Goal: Find specific page/section: Find specific page/section

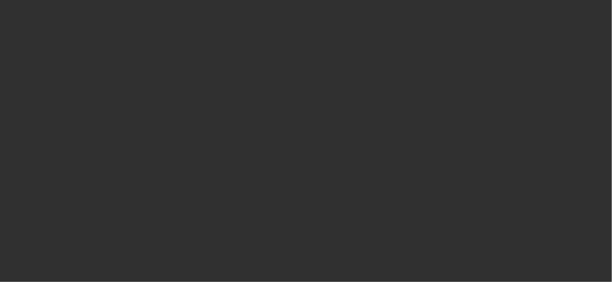
select select "10"
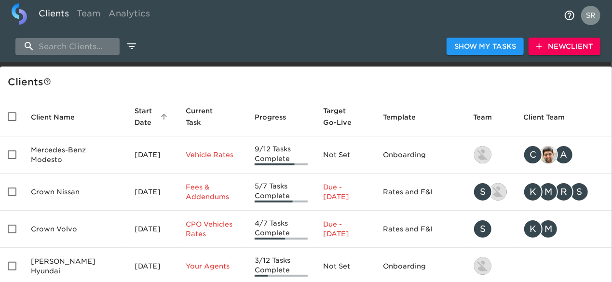
click at [57, 43] on input "search" at bounding box center [67, 46] width 104 height 17
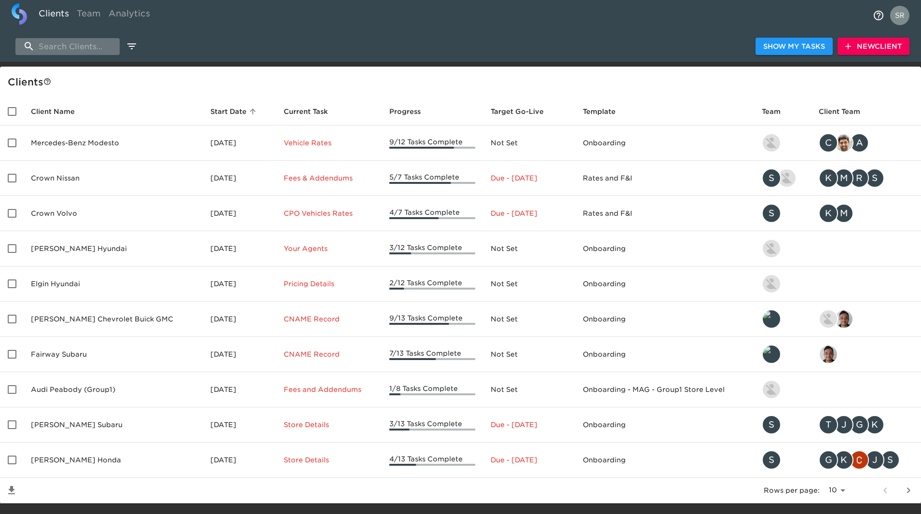
click at [76, 48] on input "search" at bounding box center [67, 46] width 104 height 17
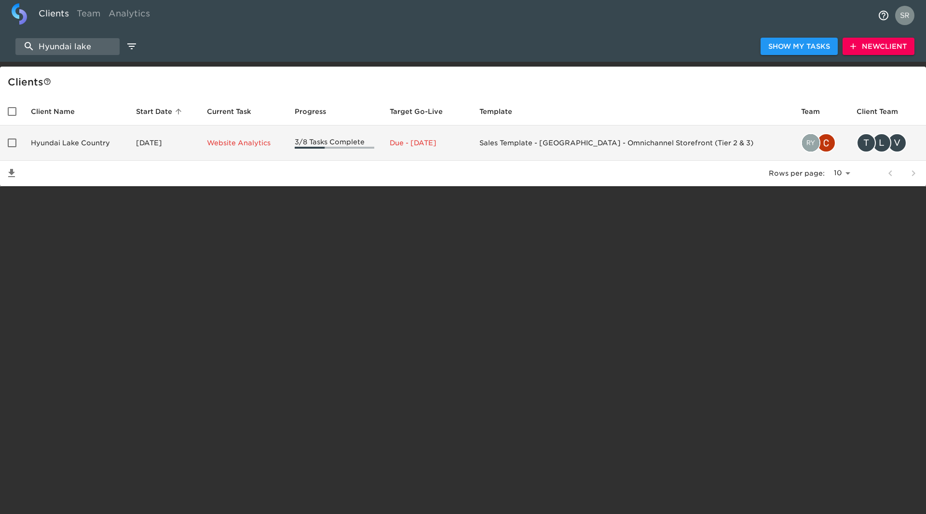
type input "Hyundai lake"
click at [74, 142] on td "Hyundai Lake Country" at bounding box center [75, 142] width 105 height 35
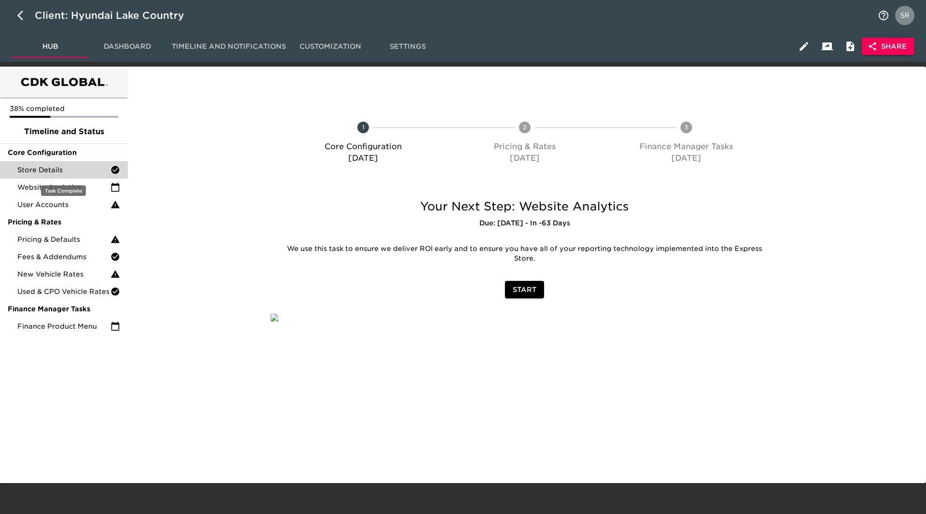
click at [59, 169] on span "Store Details" at bounding box center [63, 170] width 93 height 10
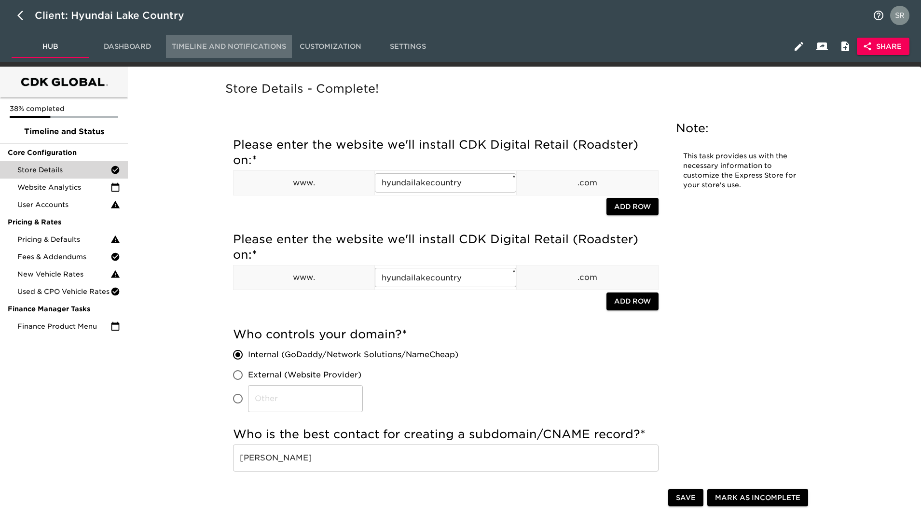
click at [245, 39] on button "Timeline and Notifications" at bounding box center [229, 46] width 126 height 23
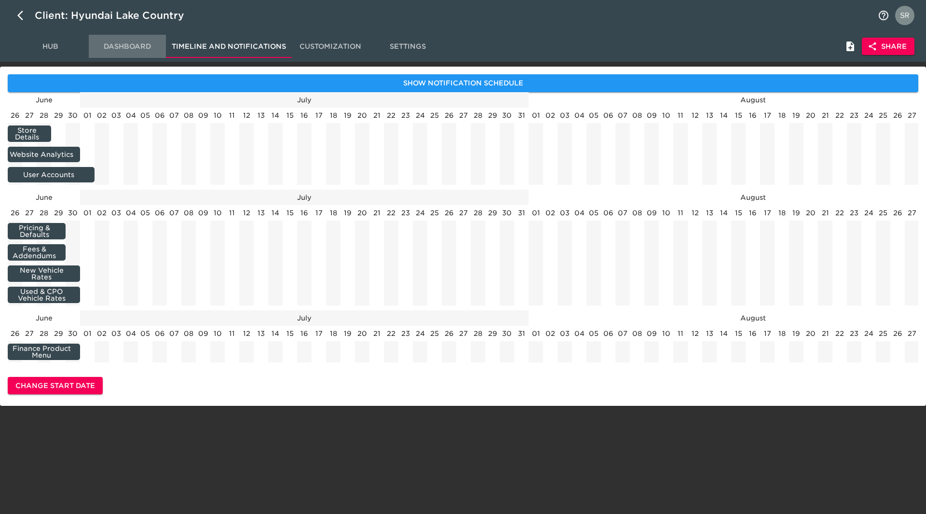
click at [127, 50] on span "Dashboard" at bounding box center [128, 47] width 66 height 12
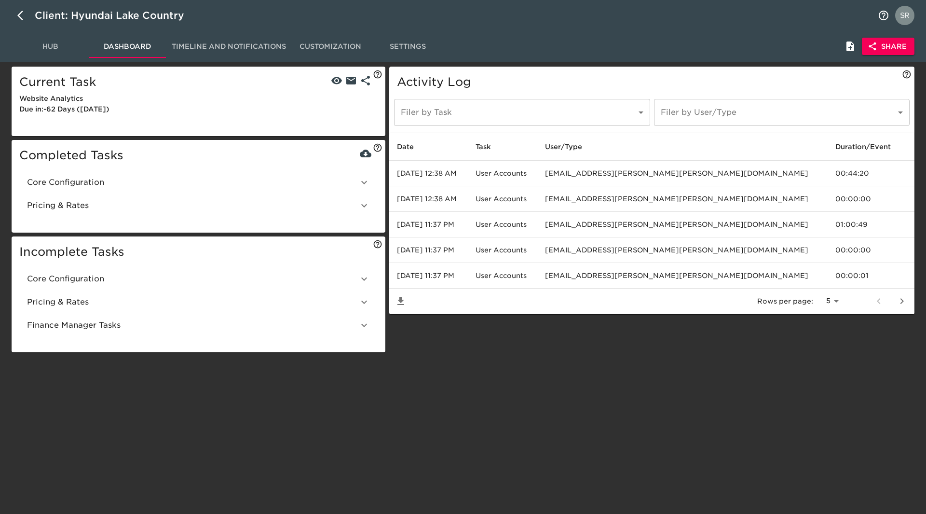
click at [512, 109] on body "Client: Hyundai Lake Country Hub Dashboard Timeline and Notifications Customiza…" at bounding box center [463, 178] width 926 height 356
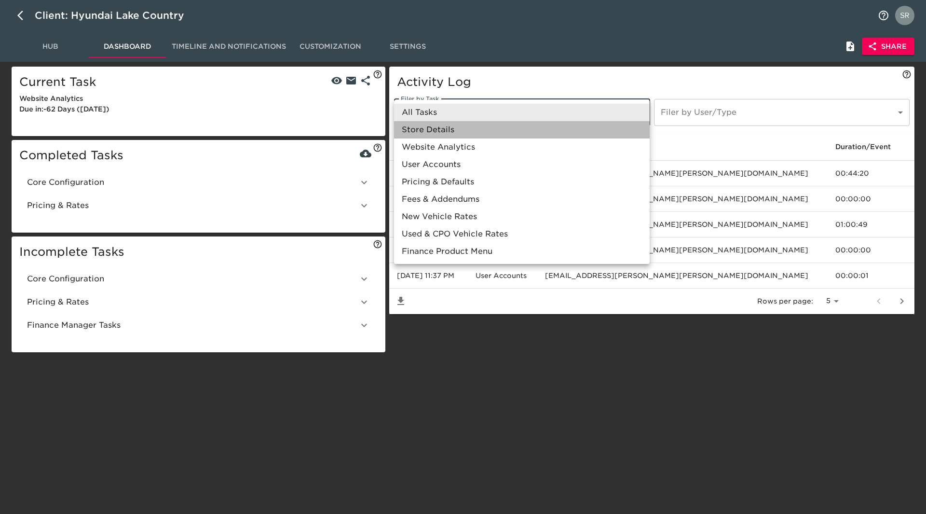
click at [504, 132] on li "Store Details" at bounding box center [522, 129] width 256 height 17
type input "/onboarding/B0ksn6cWSdKoifKWslcu/task/0/MyRcSgCBjHWNLeryGAhJ"
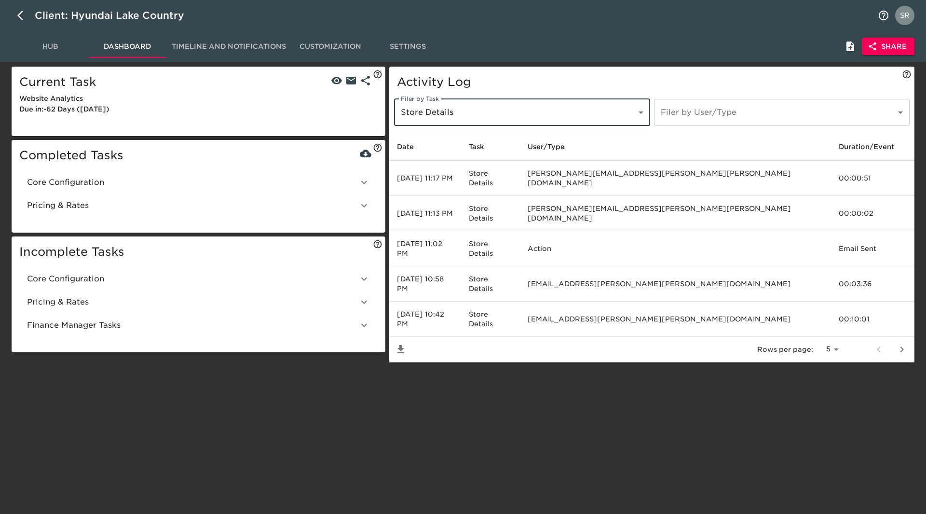
click at [49, 44] on span "Hub" at bounding box center [50, 47] width 66 height 12
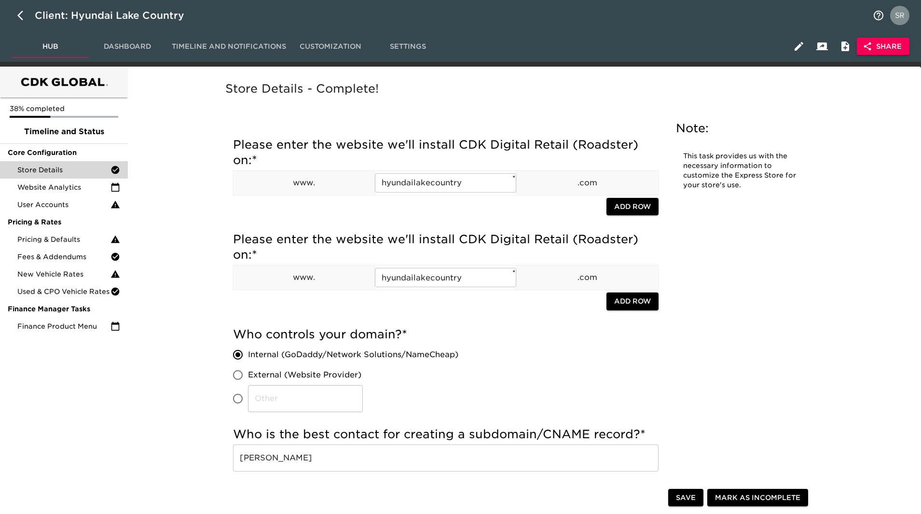
click at [450, 282] on h5 "Who controls your domain? *" at bounding box center [445, 334] width 425 height 15
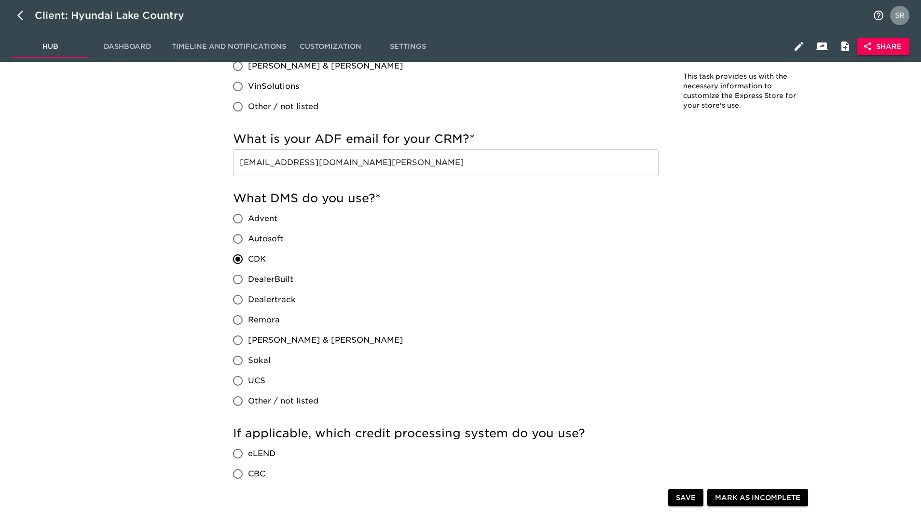
scroll to position [719, 0]
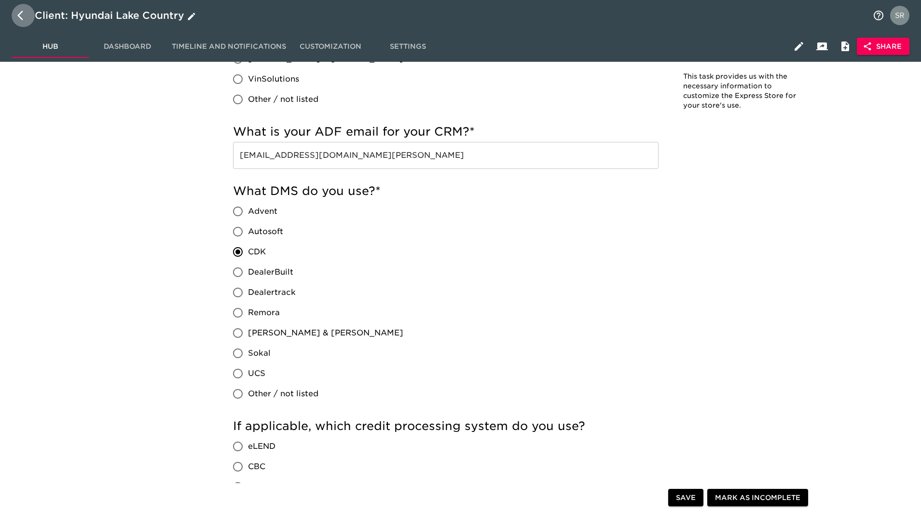
click at [22, 20] on icon "button" at bounding box center [23, 16] width 12 height 12
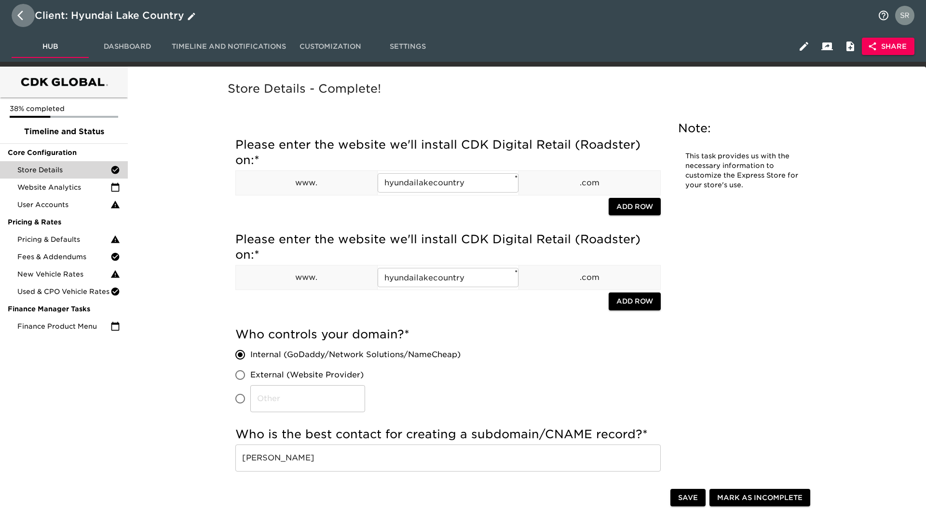
select select "10"
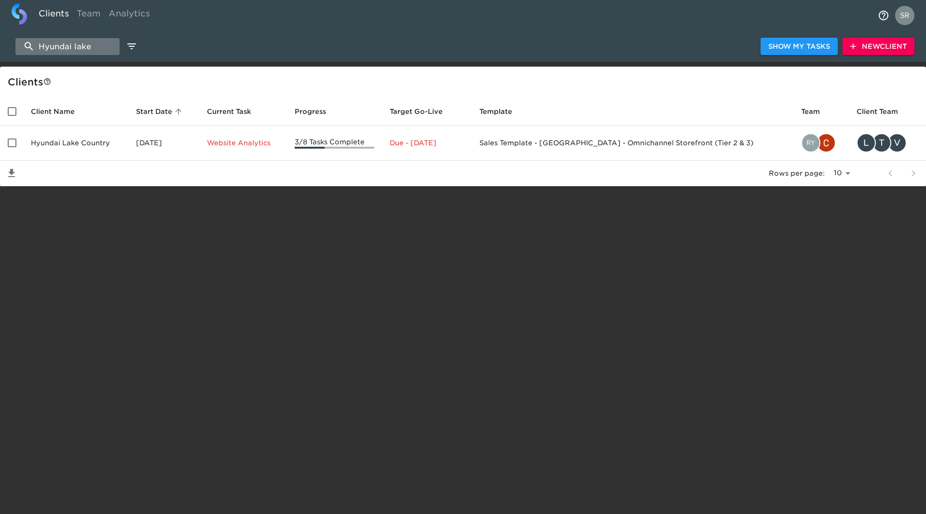
click at [91, 49] on input "Hyundai lake" at bounding box center [67, 46] width 104 height 17
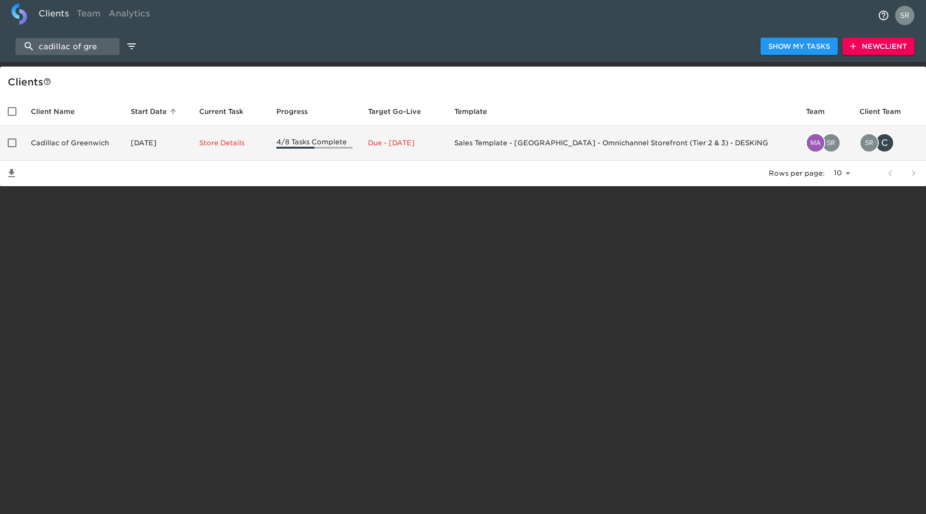
type input "cadillac of gre"
click at [97, 145] on td "Cadillac of Greenwich" at bounding box center [73, 142] width 100 height 35
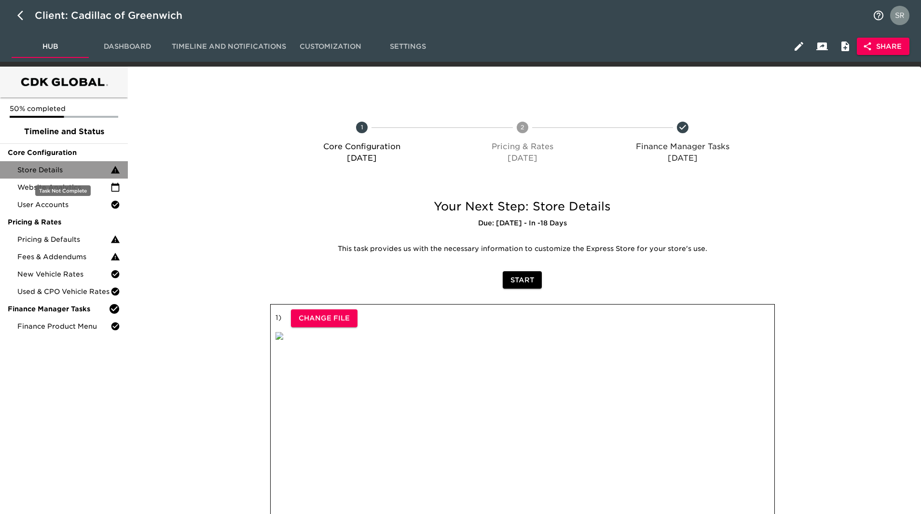
click at [68, 177] on div "Store Details" at bounding box center [64, 169] width 128 height 17
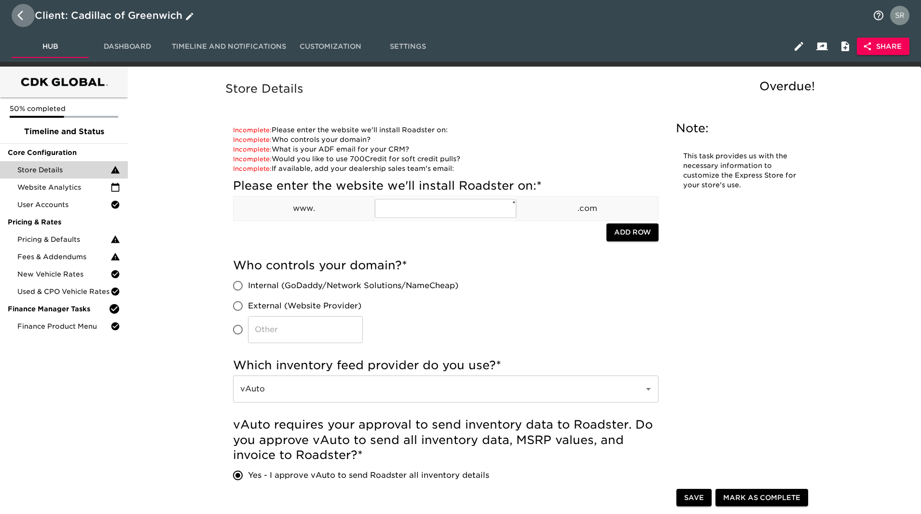
click at [22, 15] on icon "button" at bounding box center [23, 16] width 12 height 12
select select "10"
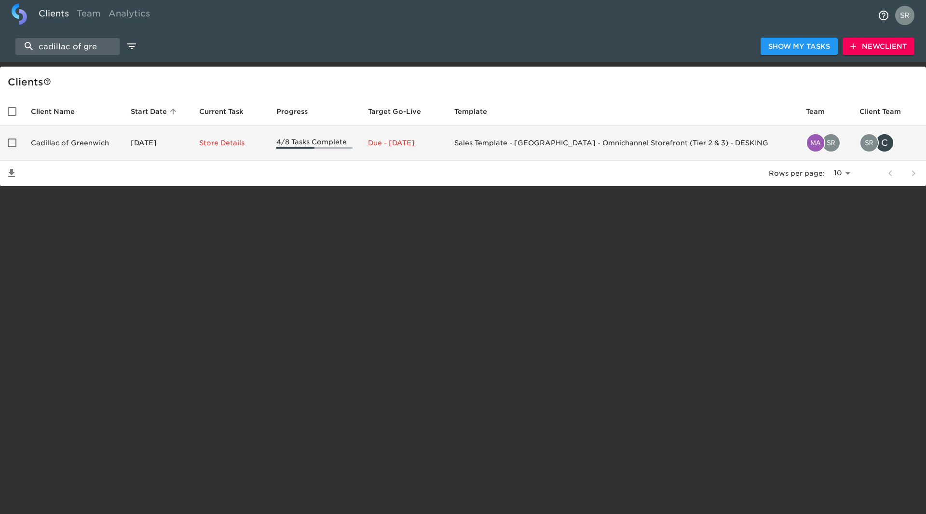
click at [76, 139] on td "Cadillac of Greenwich" at bounding box center [73, 142] width 100 height 35
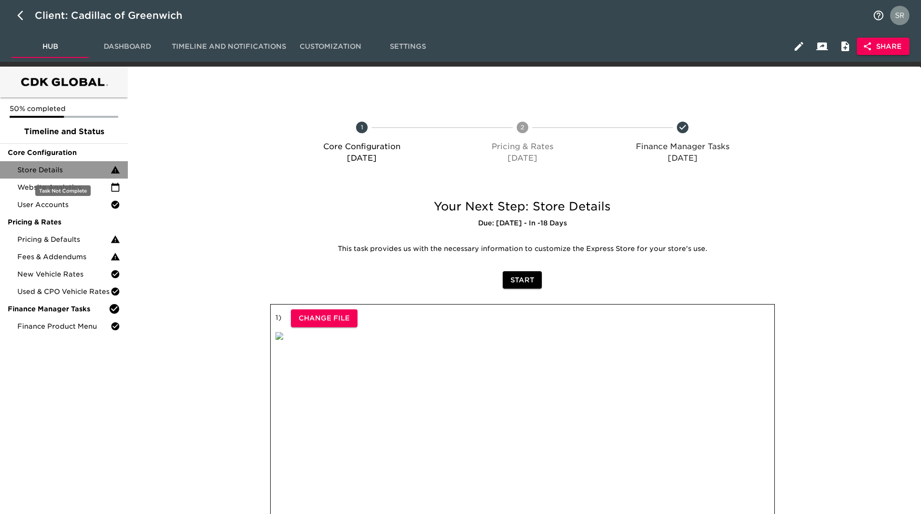
click at [102, 166] on span "Store Details" at bounding box center [63, 170] width 93 height 10
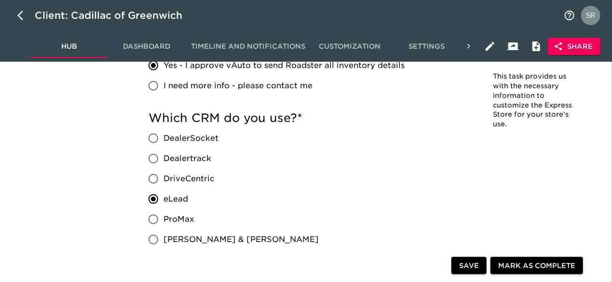
scroll to position [423, 0]
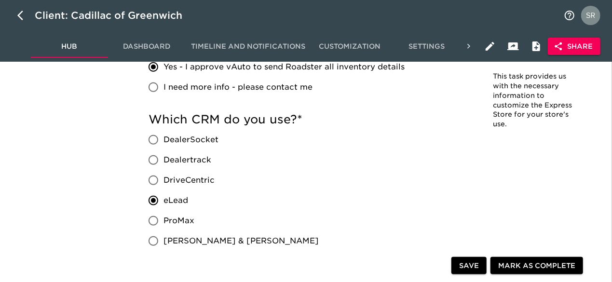
click at [396, 12] on div "Client: Cadillac of Greenwich" at bounding box center [306, 15] width 612 height 31
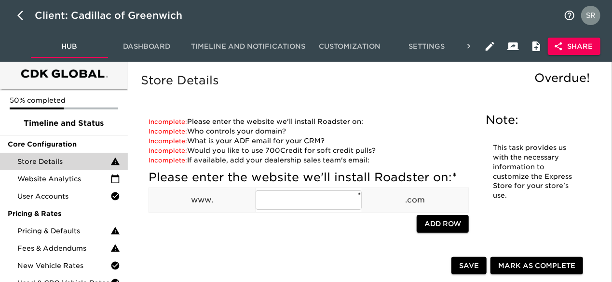
scroll to position [597, 0]
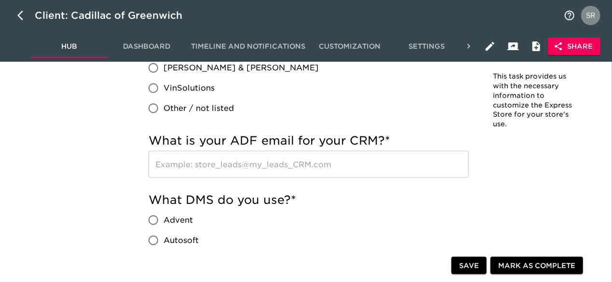
click at [441, 12] on div "Client: Cadillac of Greenwich" at bounding box center [306, 15] width 612 height 31
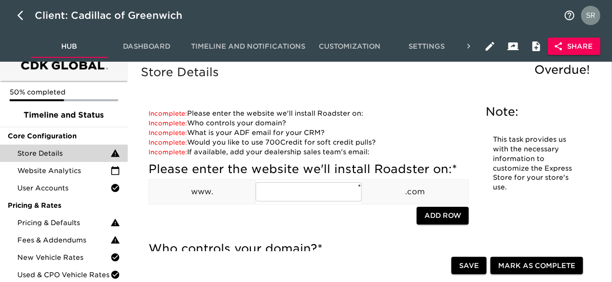
scroll to position [16, 0]
click at [501, 19] on div "Client: Cadillac of Greenwich" at bounding box center [306, 15] width 612 height 31
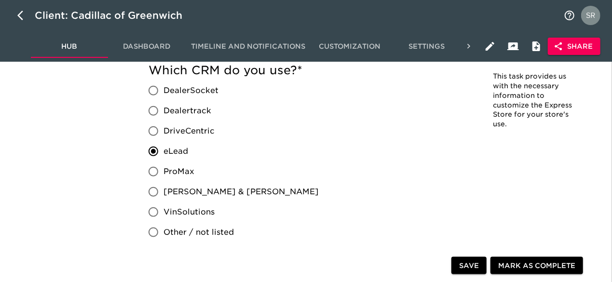
scroll to position [0, 0]
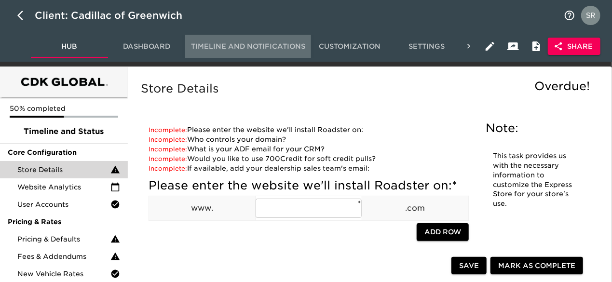
click at [248, 43] on span "Timeline and Notifications" at bounding box center [248, 47] width 114 height 12
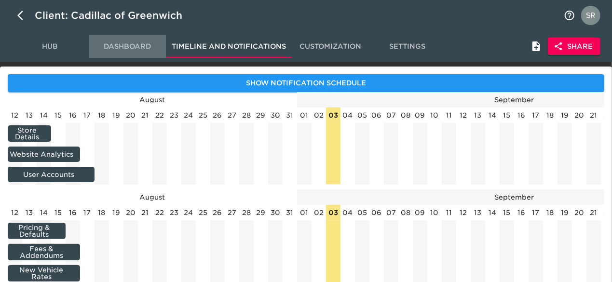
click at [117, 50] on span "Dashboard" at bounding box center [128, 47] width 66 height 12
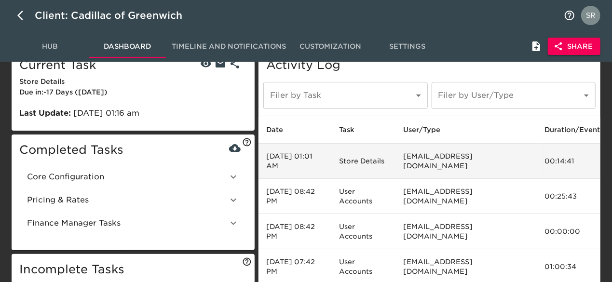
scroll to position [1, 0]
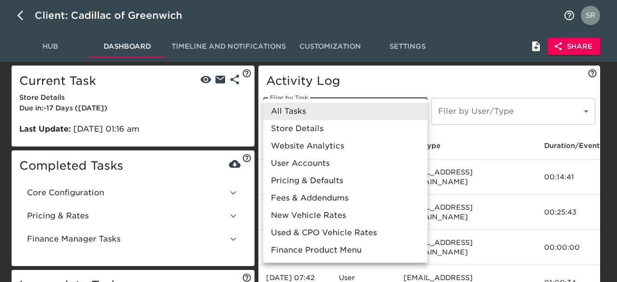
click at [337, 106] on body "Client: Cadillac of Greenwich Hub Dashboard Timeline and Notifications Customiz…" at bounding box center [308, 182] width 617 height 367
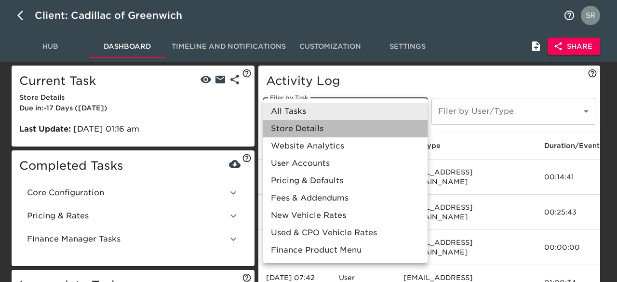
click at [324, 128] on li "Store Details" at bounding box center [345, 128] width 164 height 17
type input "/onboarding/r1CuwxJztSSLlr3DLRSP/task/0/OCM2yDs9R7vI4c7EjzFN"
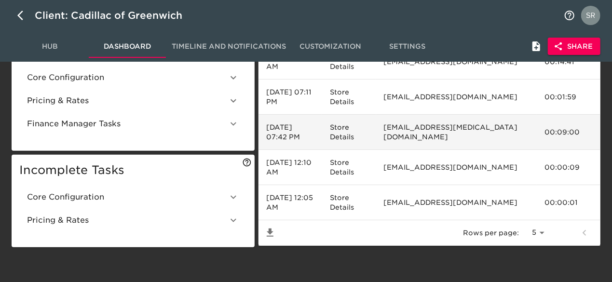
scroll to position [0, 0]
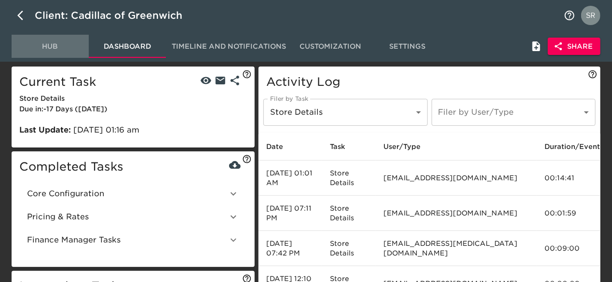
click at [50, 39] on button "Hub" at bounding box center [50, 46] width 77 height 23
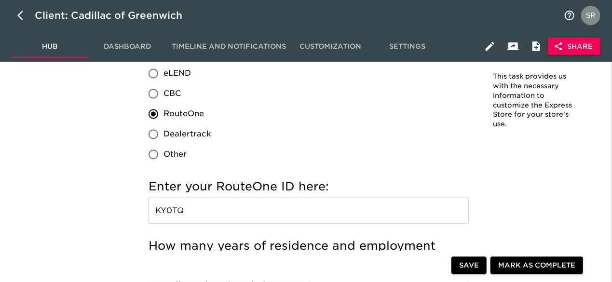
scroll to position [993, 0]
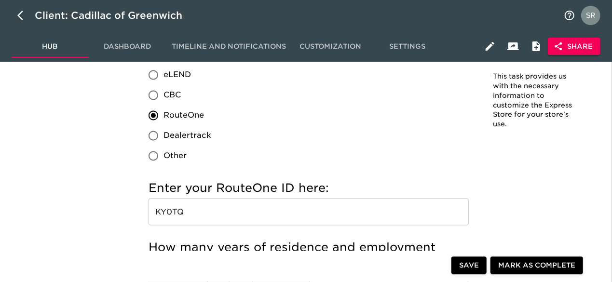
click at [361, 139] on div "If applicable, which credit processing system do you use? eLEND CBC RouteOne De…" at bounding box center [309, 98] width 320 height 135
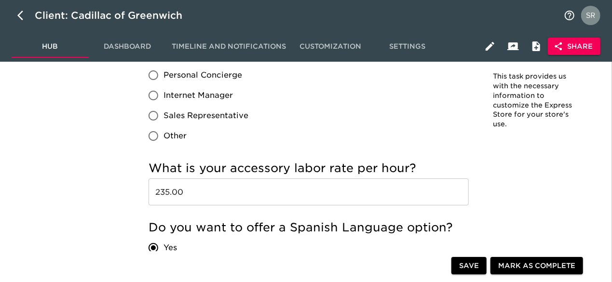
scroll to position [1609, 0]
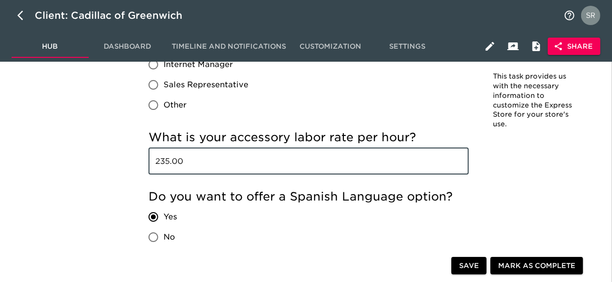
drag, startPoint x: 197, startPoint y: 156, endPoint x: 139, endPoint y: 156, distance: 58.4
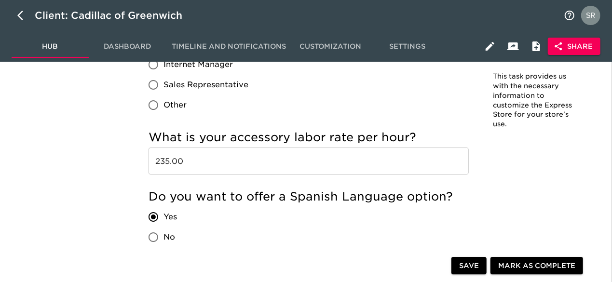
click at [352, 120] on div "How do you refer to your sales team? Product Specialist Personal Concierge Inte…" at bounding box center [309, 58] width 320 height 134
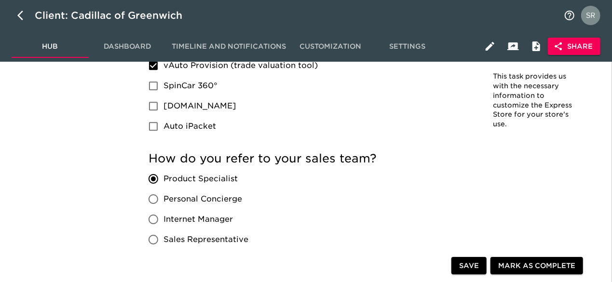
scroll to position [1454, 0]
click at [483, 19] on div "Client: Cadillac of Greenwich" at bounding box center [306, 15] width 612 height 31
click at [491, 16] on div "Client: Cadillac of Greenwich" at bounding box center [306, 15] width 612 height 31
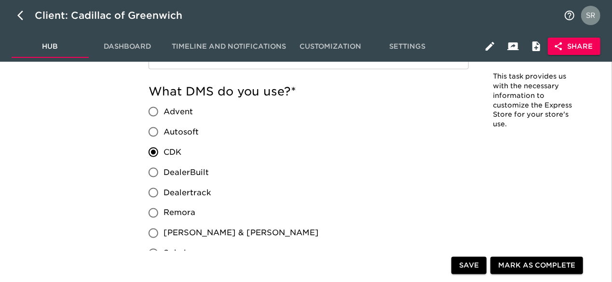
scroll to position [713, 0]
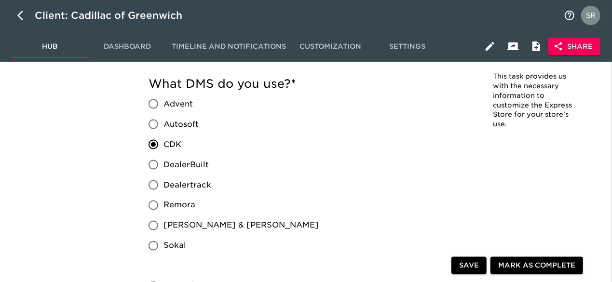
click at [489, 19] on div "Client: Cadillac of Greenwich" at bounding box center [306, 15] width 612 height 31
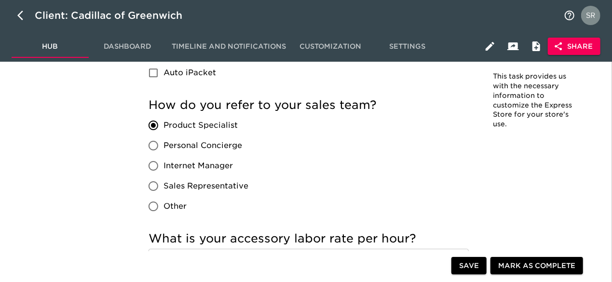
scroll to position [1507, 0]
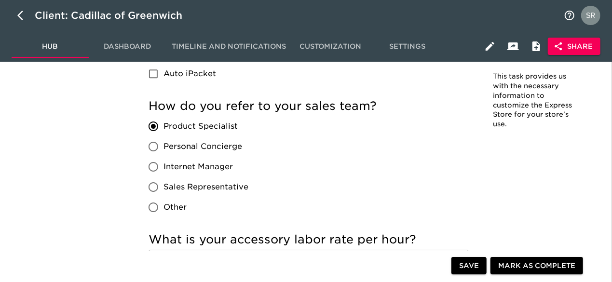
click at [237, 123] on label "Product Specialist" at bounding box center [195, 126] width 105 height 20
click at [163, 123] on input "Product Specialist" at bounding box center [153, 126] width 20 height 20
click at [166, 122] on span "Product Specialist" at bounding box center [200, 127] width 74 height 12
click at [163, 122] on input "Product Specialist" at bounding box center [153, 126] width 20 height 20
click at [166, 122] on span "Product Specialist" at bounding box center [200, 127] width 74 height 12
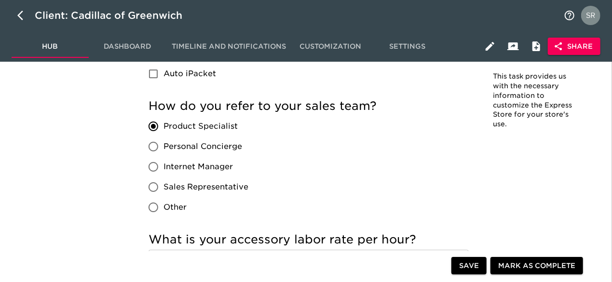
click at [163, 122] on input "Product Specialist" at bounding box center [153, 126] width 20 height 20
click at [166, 122] on span "Product Specialist" at bounding box center [200, 127] width 74 height 12
click at [163, 122] on input "Product Specialist" at bounding box center [153, 126] width 20 height 20
copy span "Product Specialist"
click at [305, 190] on div "How do you refer to your sales team? Product Specialist Personal Concierge Inte…" at bounding box center [309, 157] width 320 height 119
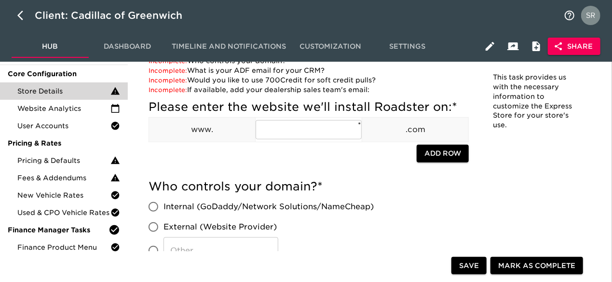
scroll to position [0, 0]
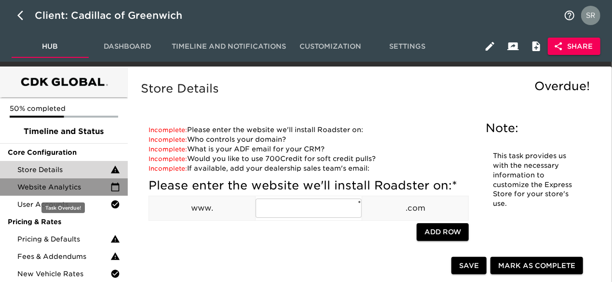
click at [75, 185] on span "Website Analytics" at bounding box center [63, 187] width 93 height 10
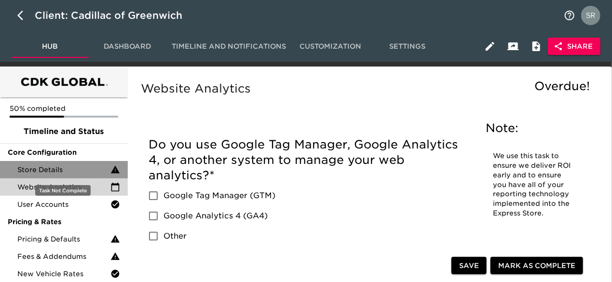
click at [59, 171] on span "Store Details" at bounding box center [63, 170] width 93 height 10
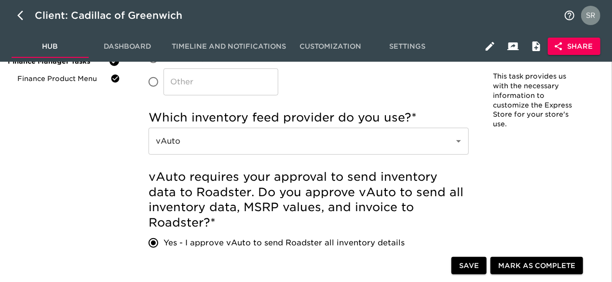
scroll to position [1378, 0]
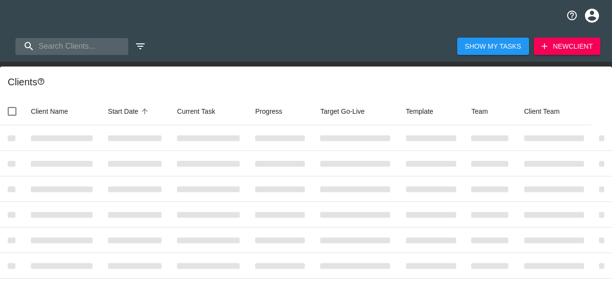
select select "10"
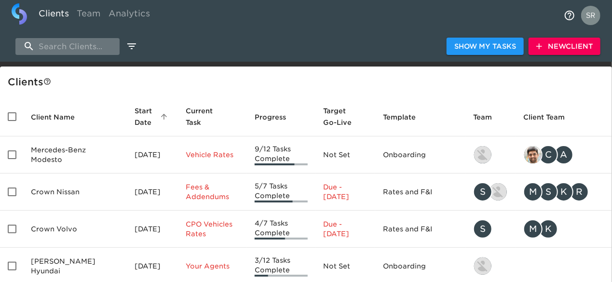
click at [69, 50] on input "search" at bounding box center [67, 46] width 104 height 17
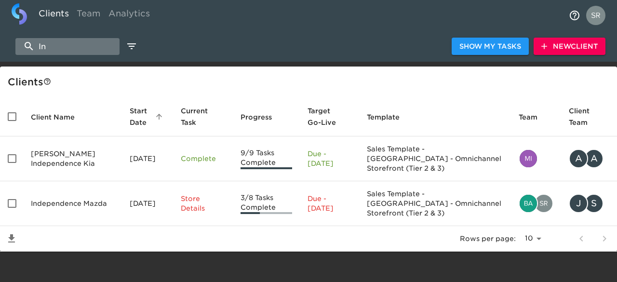
type input "I"
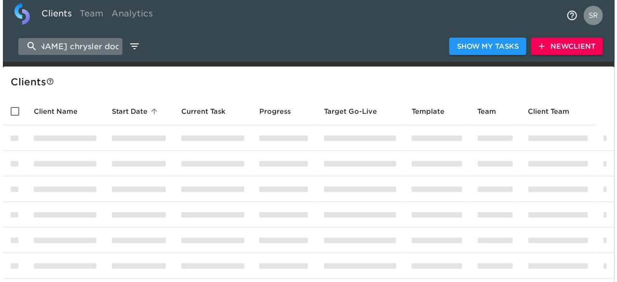
scroll to position [0, 54]
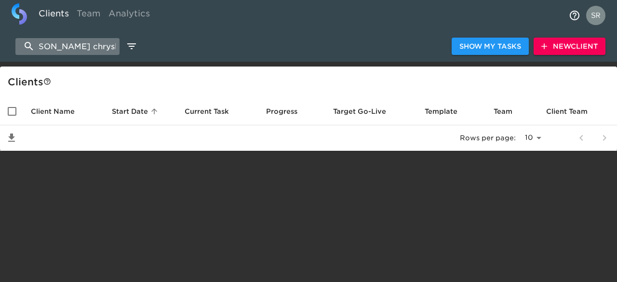
scroll to position [0, 6]
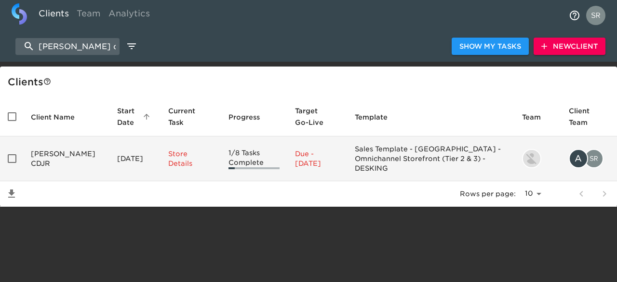
type input "reineke cdjr"
click at [42, 150] on td "Reineke CDJR" at bounding box center [66, 158] width 86 height 45
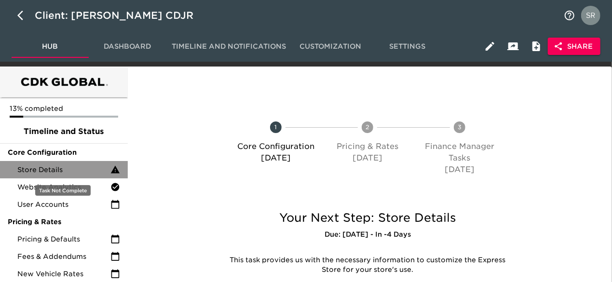
click at [54, 168] on span "Store Details" at bounding box center [63, 170] width 93 height 10
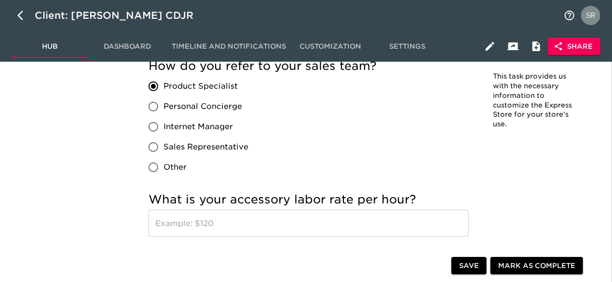
scroll to position [1503, 0]
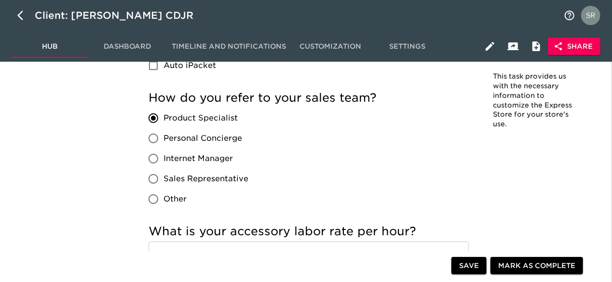
click at [165, 119] on span "Product Specialist" at bounding box center [200, 118] width 74 height 12
click at [163, 119] on input "Product Specialist" at bounding box center [153, 118] width 20 height 20
click at [165, 119] on span "Product Specialist" at bounding box center [200, 118] width 74 height 12
click at [163, 119] on input "Product Specialist" at bounding box center [153, 118] width 20 height 20
copy span "Product Specialist"
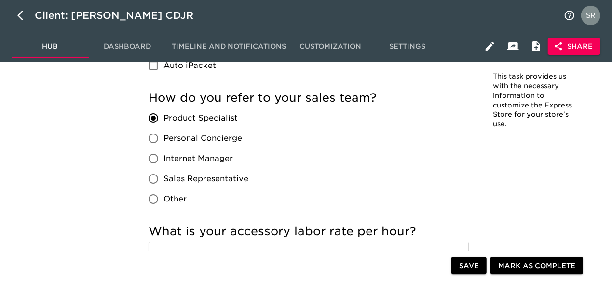
click at [313, 152] on div "How do you refer to your sales team? Product Specialist Personal Concierge Inte…" at bounding box center [309, 149] width 320 height 119
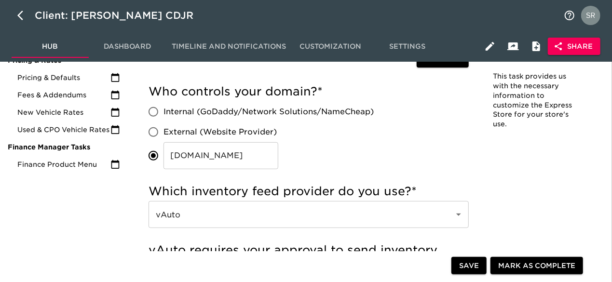
scroll to position [0, 0]
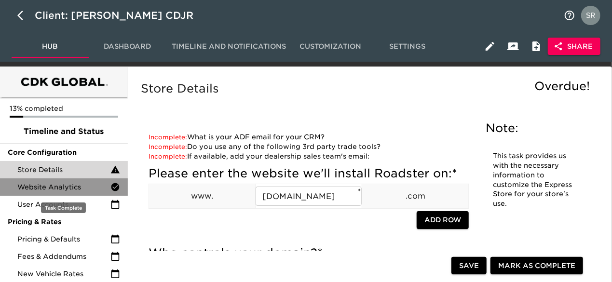
click at [76, 190] on span "Website Analytics" at bounding box center [63, 187] width 93 height 10
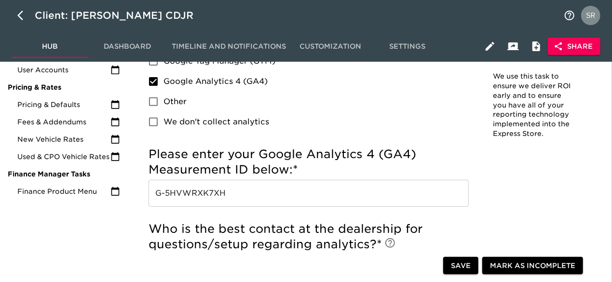
scroll to position [134, 0]
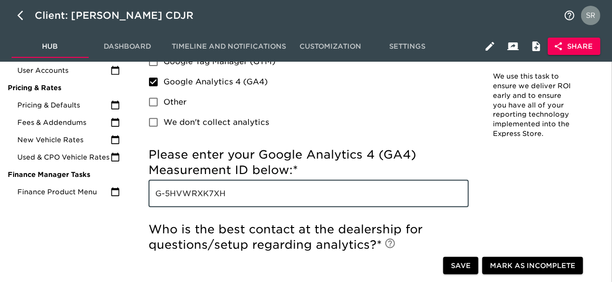
drag, startPoint x: 229, startPoint y: 194, endPoint x: 148, endPoint y: 193, distance: 81.5
click at [148, 193] on div "Incomplete: Please enter your Google Tag Manager (GTM) tracking ID below: Incom…" at bounding box center [309, 213] width 336 height 447
click at [387, 173] on h5 "Please enter your Google Analytics 4 (GA4) Measurement ID below: *" at bounding box center [309, 162] width 320 height 31
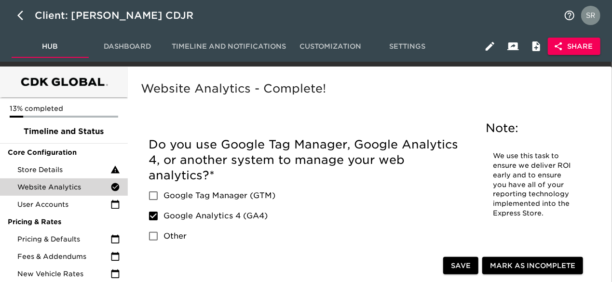
scroll to position [35, 0]
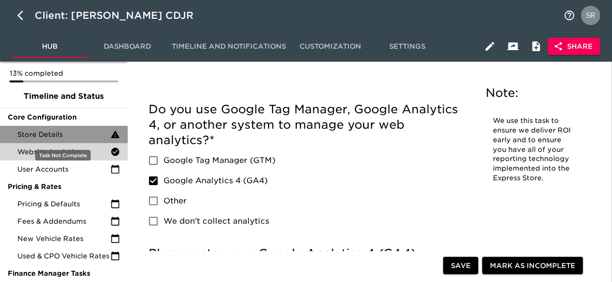
click at [62, 133] on span "Store Details" at bounding box center [63, 135] width 93 height 10
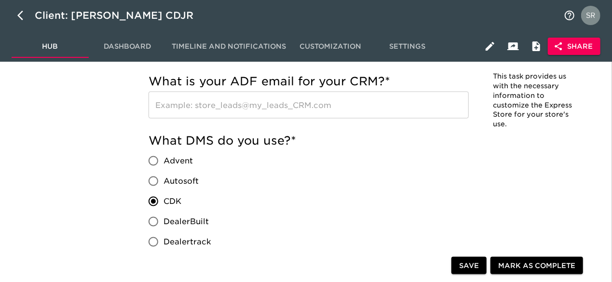
scroll to position [658, 0]
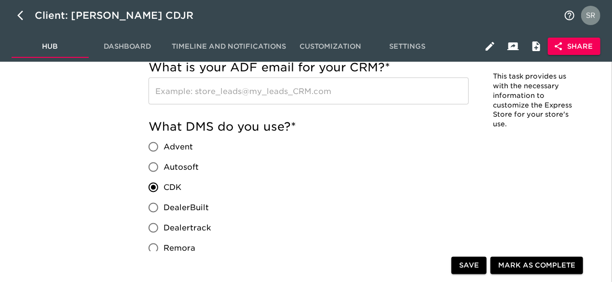
click at [356, 190] on div "What DMS do you use? * Advent Autosoft CDK DealerBuilt Dealertrack Remora Reyno…" at bounding box center [309, 229] width 320 height 220
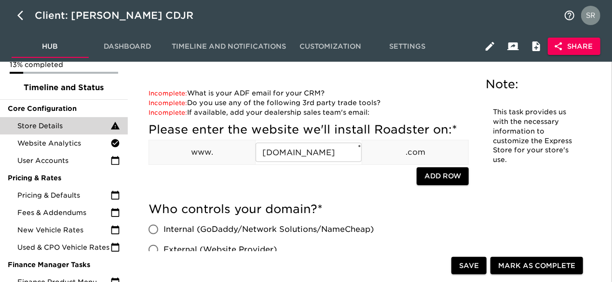
scroll to position [0, 0]
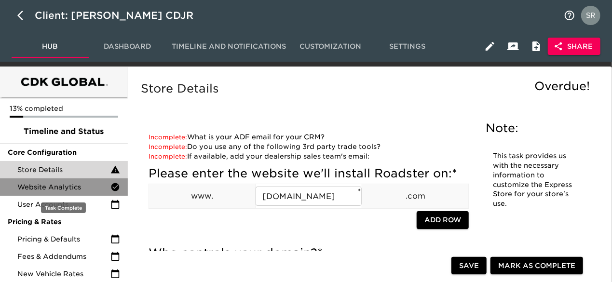
click at [75, 186] on span "Website Analytics" at bounding box center [63, 187] width 93 height 10
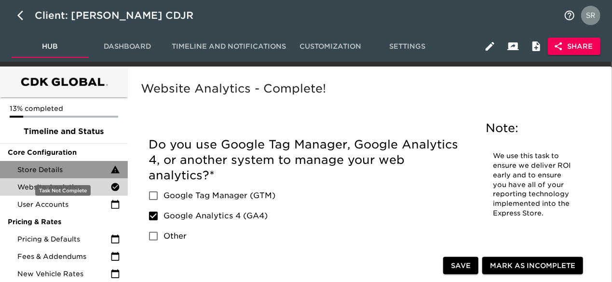
click at [75, 175] on div "Store Details" at bounding box center [64, 169] width 128 height 17
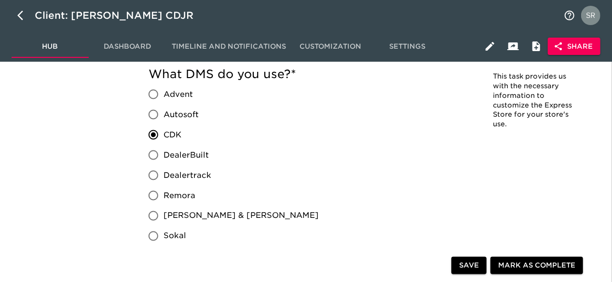
scroll to position [703, 0]
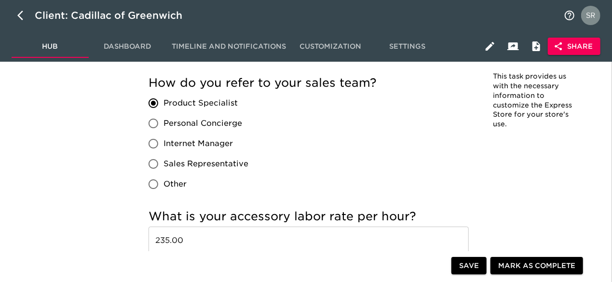
scroll to position [1499, 0]
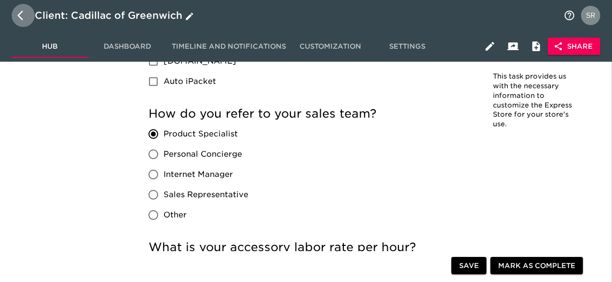
click at [27, 15] on icon "button" at bounding box center [23, 16] width 12 height 12
select select "10"
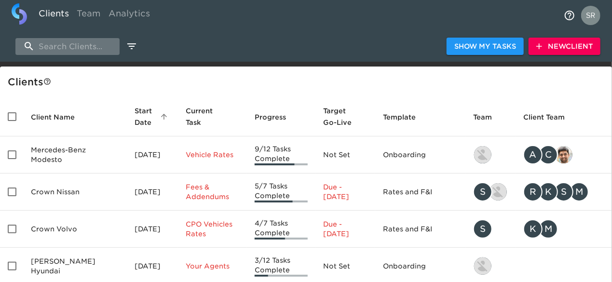
click at [53, 48] on input "search" at bounding box center [67, 46] width 104 height 17
type input "independence mazda"
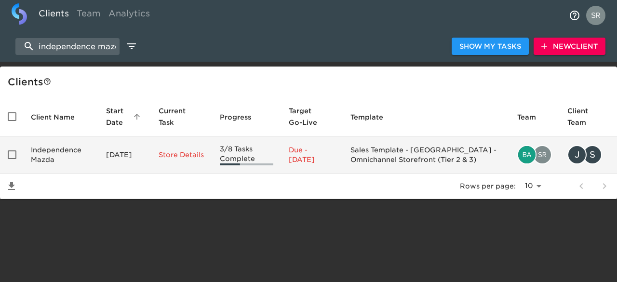
click at [61, 145] on td "Independence Mazda" at bounding box center [60, 154] width 75 height 37
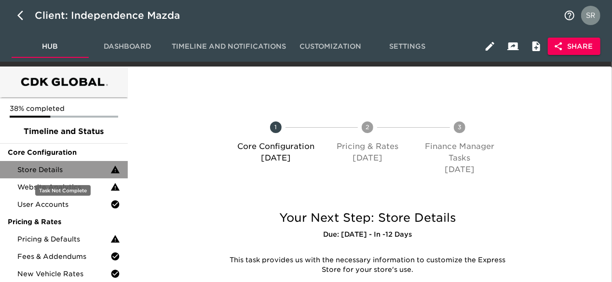
click at [65, 167] on span "Store Details" at bounding box center [63, 170] width 93 height 10
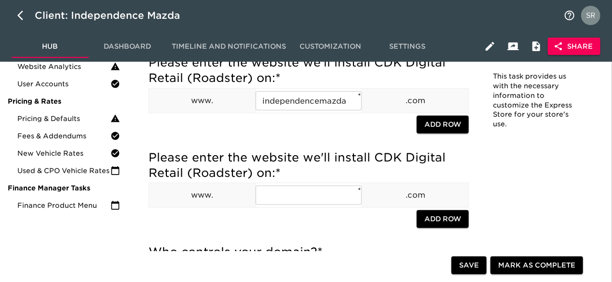
scroll to position [107, 0]
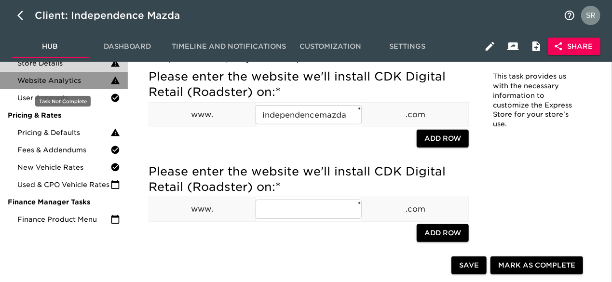
click at [92, 79] on span "Website Analytics" at bounding box center [63, 81] width 93 height 10
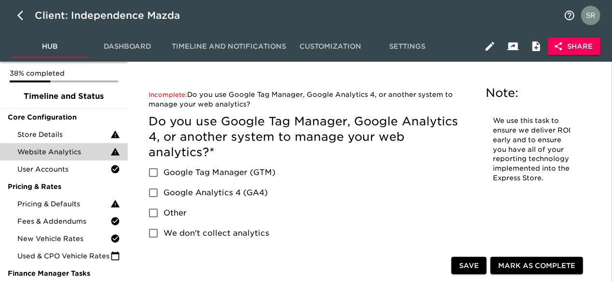
scroll to position [27, 0]
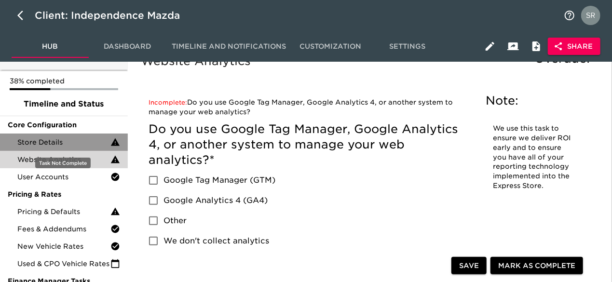
click at [71, 144] on span "Store Details" at bounding box center [63, 142] width 93 height 10
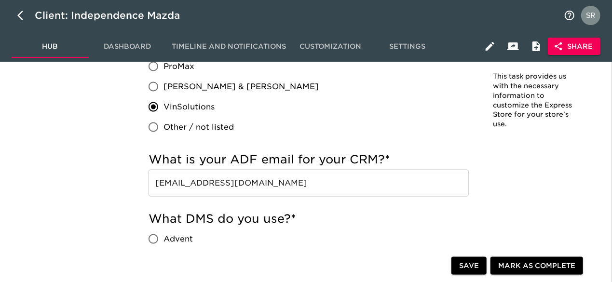
scroll to position [626, 0]
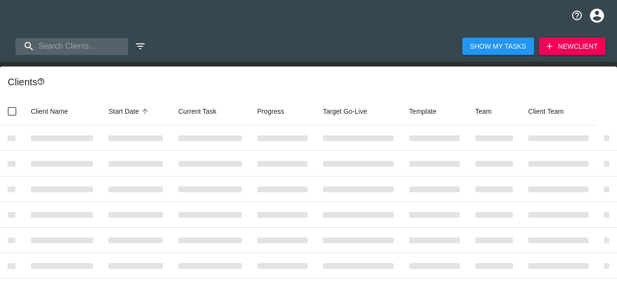
select select "10"
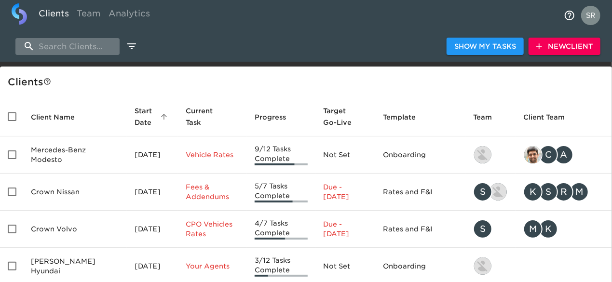
click at [75, 48] on input "search" at bounding box center [67, 46] width 104 height 17
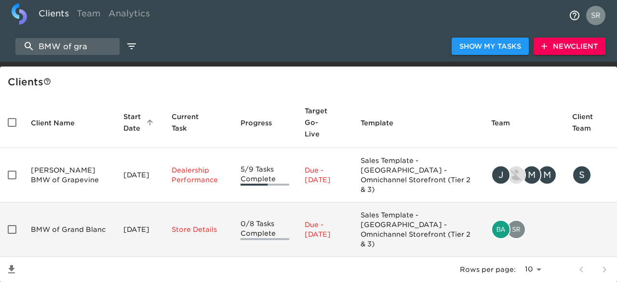
type input "BMW of gra"
click at [45, 203] on td "BMW of Grand Blanc" at bounding box center [69, 230] width 93 height 54
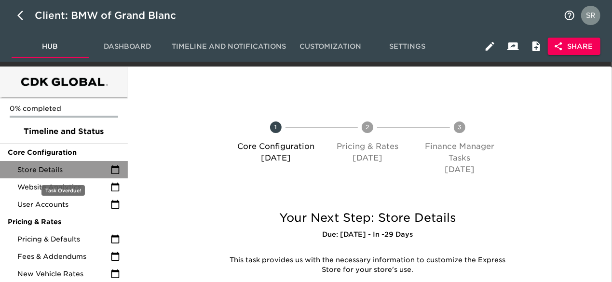
click at [55, 173] on span "Store Details" at bounding box center [63, 170] width 93 height 10
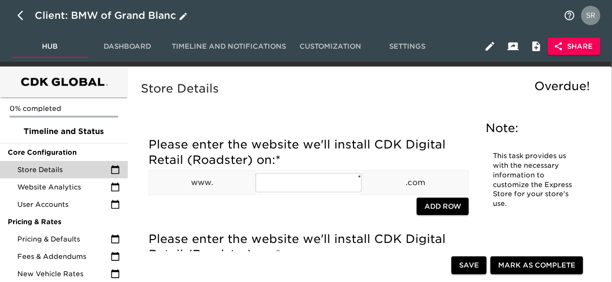
click at [24, 15] on icon "button" at bounding box center [23, 16] width 12 height 12
select select "10"
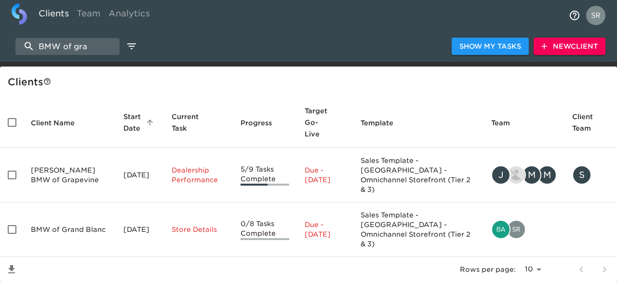
drag, startPoint x: 98, startPoint y: 46, endPoint x: 10, endPoint y: 48, distance: 88.8
click at [10, 48] on div "BMW of gra Show My Tasks New Client" at bounding box center [308, 46] width 617 height 31
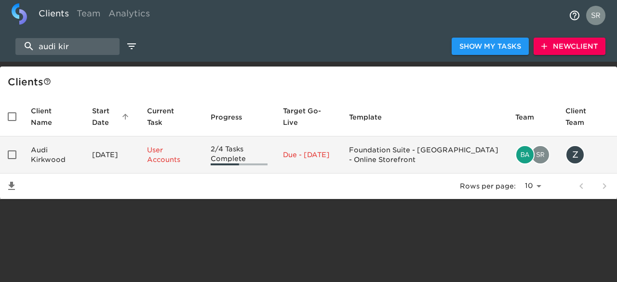
type input "audi kir"
click at [43, 159] on td "Audi Kirkwood" at bounding box center [53, 154] width 61 height 37
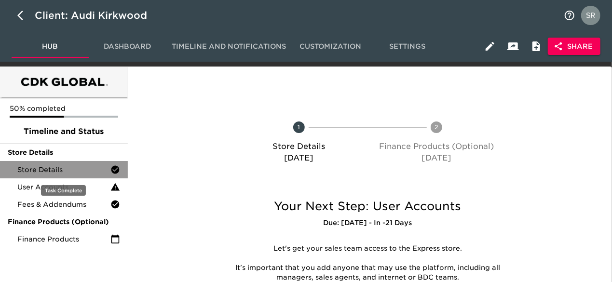
click at [52, 168] on span "Store Details" at bounding box center [63, 170] width 93 height 10
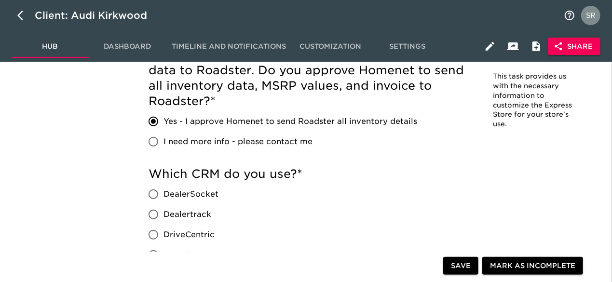
scroll to position [412, 0]
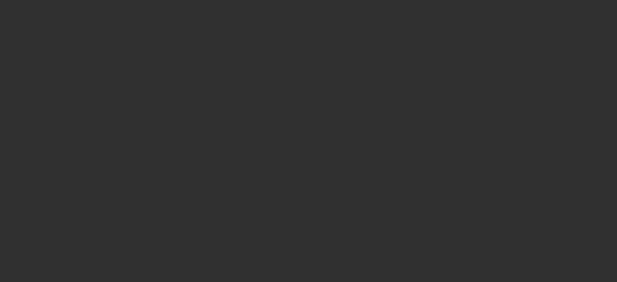
select select "10"
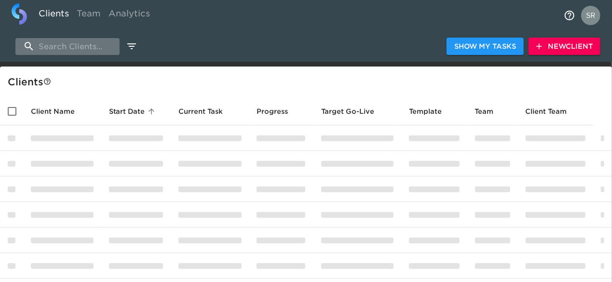
click at [76, 42] on input "search" at bounding box center [67, 46] width 104 height 17
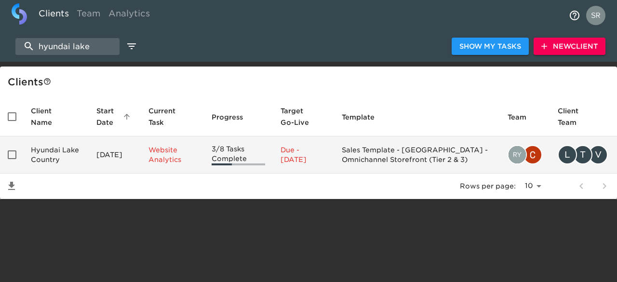
type input "hyundai lake"
click at [57, 164] on td "Hyundai Lake Country" at bounding box center [56, 154] width 66 height 37
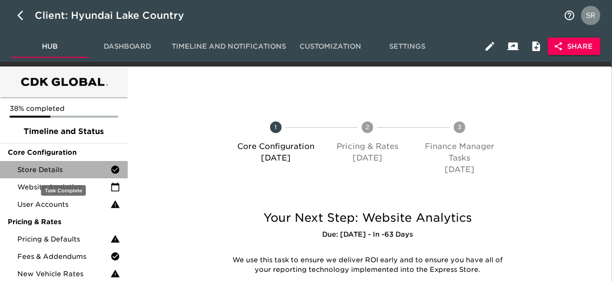
click at [57, 164] on div "Store Details" at bounding box center [64, 169] width 128 height 17
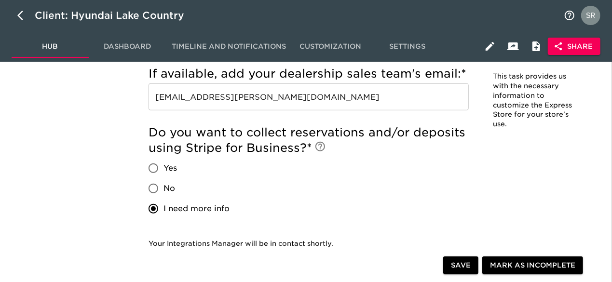
scroll to position [1987, 0]
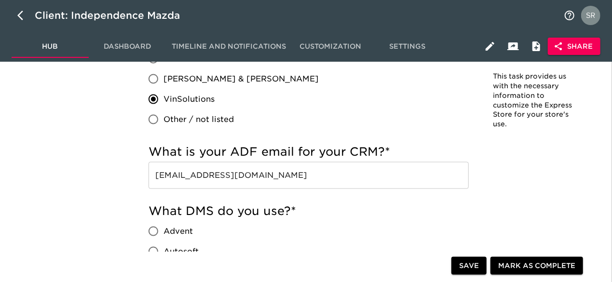
scroll to position [633, 0]
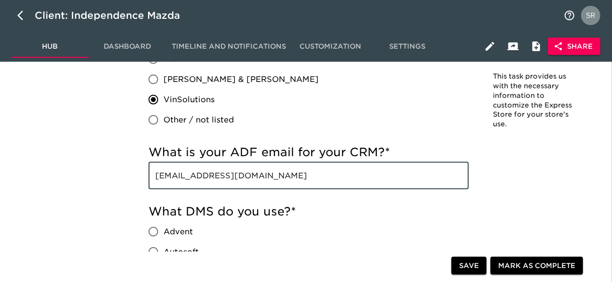
drag, startPoint x: 303, startPoint y: 175, endPoint x: 148, endPoint y: 168, distance: 155.9
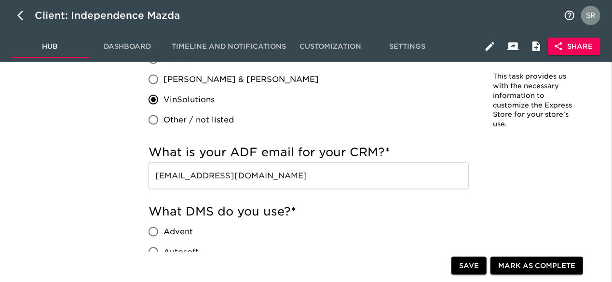
click at [340, 207] on h5 "What DMS do you use? *" at bounding box center [309, 211] width 320 height 15
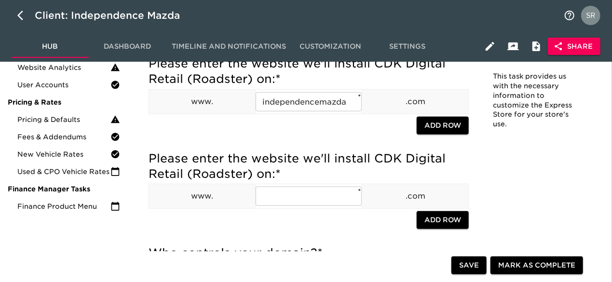
scroll to position [0, 0]
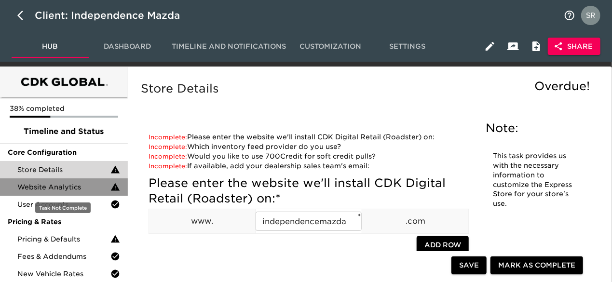
click at [57, 189] on span "Website Analytics" at bounding box center [63, 187] width 93 height 10
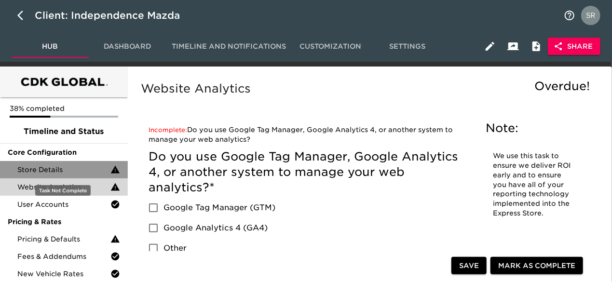
click at [54, 167] on span "Store Details" at bounding box center [63, 170] width 93 height 10
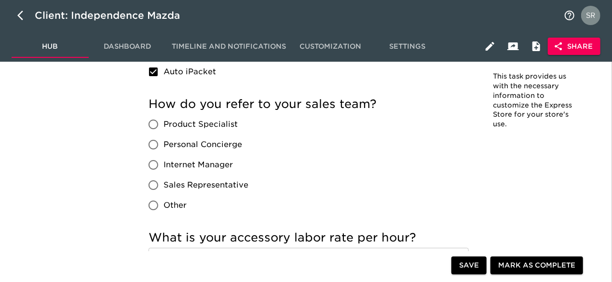
scroll to position [1555, 0]
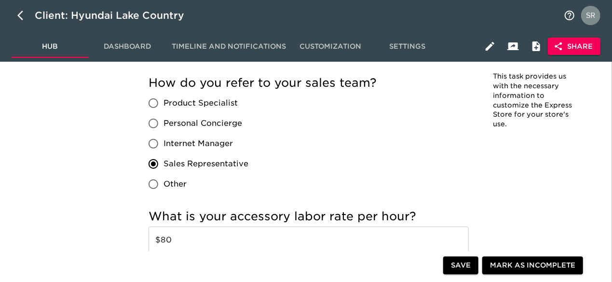
scroll to position [1724, 0]
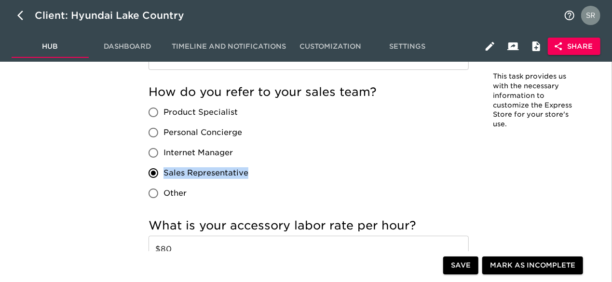
drag, startPoint x: 166, startPoint y: 172, endPoint x: 251, endPoint y: 170, distance: 84.9
click at [251, 170] on div "Product Specialist Personal Concierge Internet Manager Sales Representative Oth…" at bounding box center [203, 152] width 108 height 101
copy span "Sales Representative"
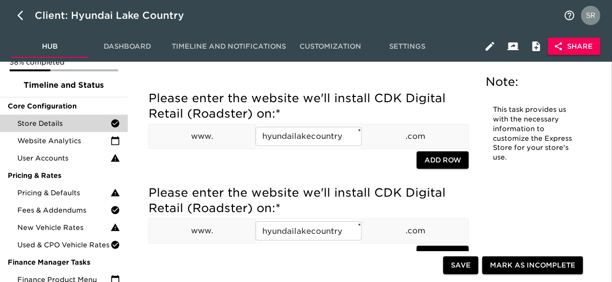
scroll to position [0, 0]
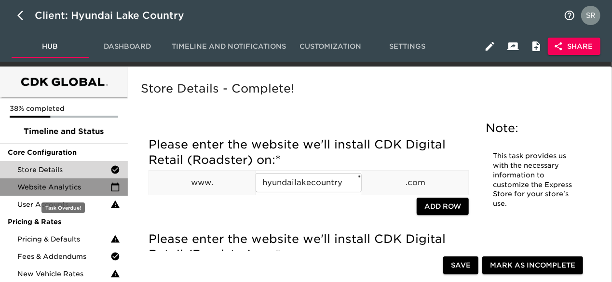
click at [75, 183] on span "Website Analytics" at bounding box center [63, 187] width 93 height 10
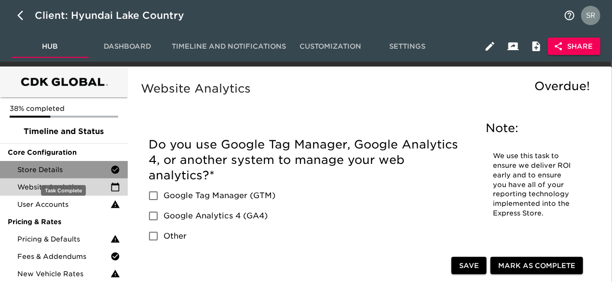
click at [43, 165] on span "Store Details" at bounding box center [63, 170] width 93 height 10
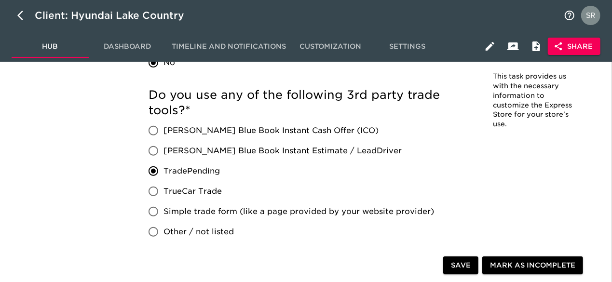
scroll to position [1976, 0]
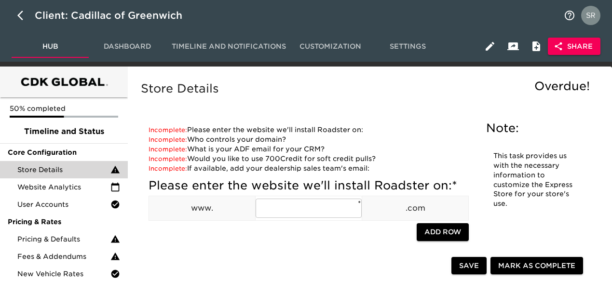
scroll to position [1378, 0]
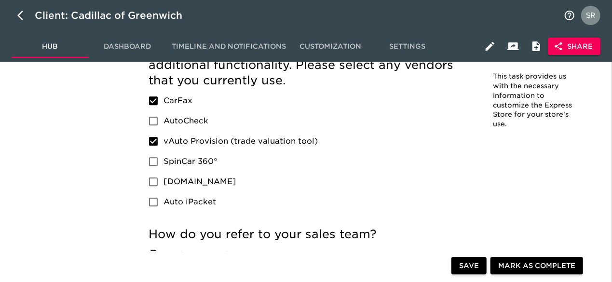
click at [333, 135] on div "We work with some 3rd parties to provide additional functionality. Please selec…" at bounding box center [309, 127] width 320 height 170
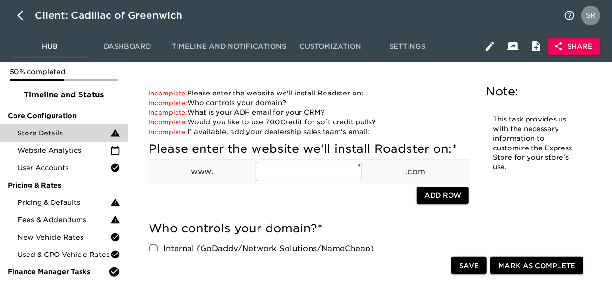
scroll to position [37, 0]
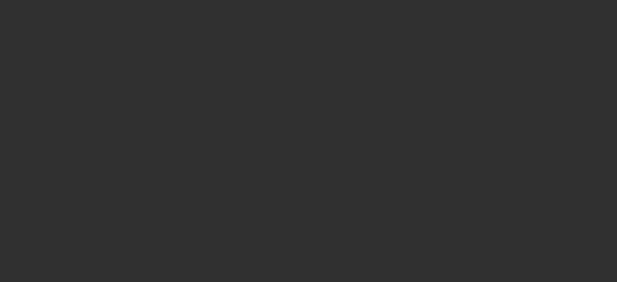
select select "10"
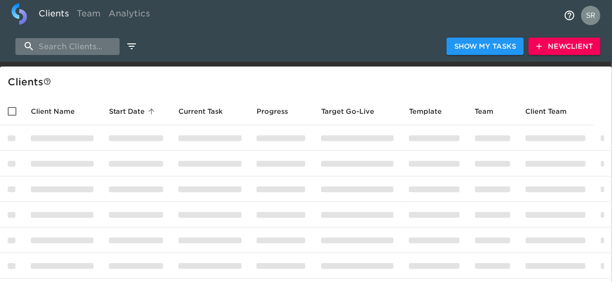
click at [67, 47] on input "search" at bounding box center [67, 46] width 104 height 17
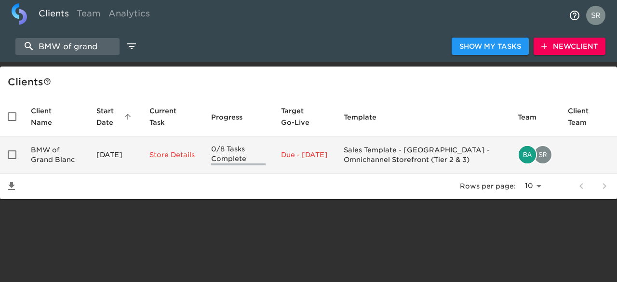
type input "BMW of grand"
click at [55, 147] on td "BMW of Grand Blanc" at bounding box center [56, 154] width 66 height 37
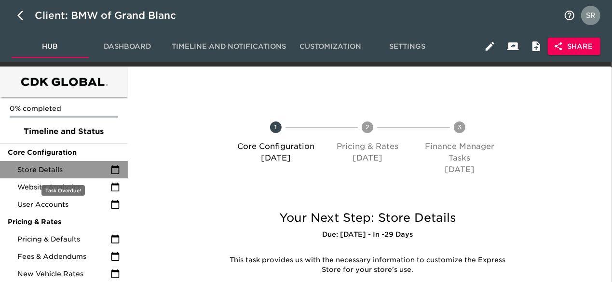
click at [73, 165] on span "Store Details" at bounding box center [63, 170] width 93 height 10
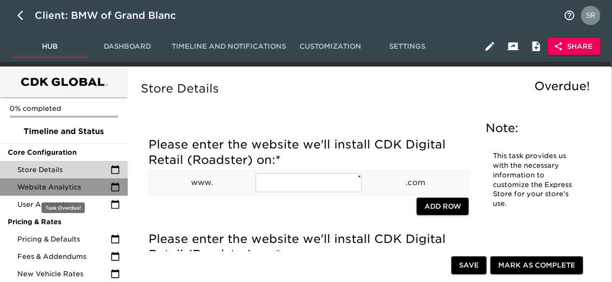
click at [70, 187] on span "Website Analytics" at bounding box center [63, 187] width 93 height 10
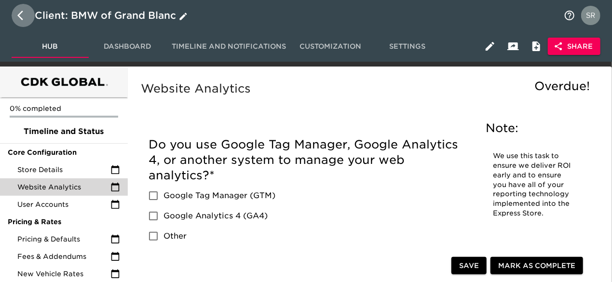
click at [28, 19] on icon "button" at bounding box center [23, 16] width 12 height 12
select select "10"
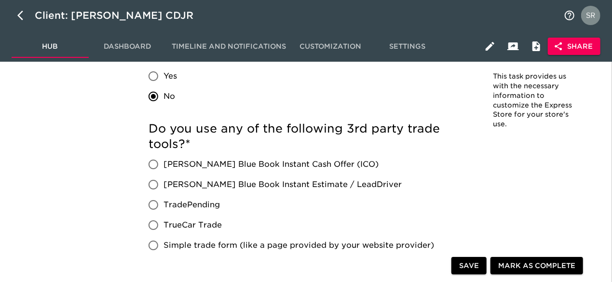
scroll to position [1737, 0]
